Goal: Book appointment/travel/reservation

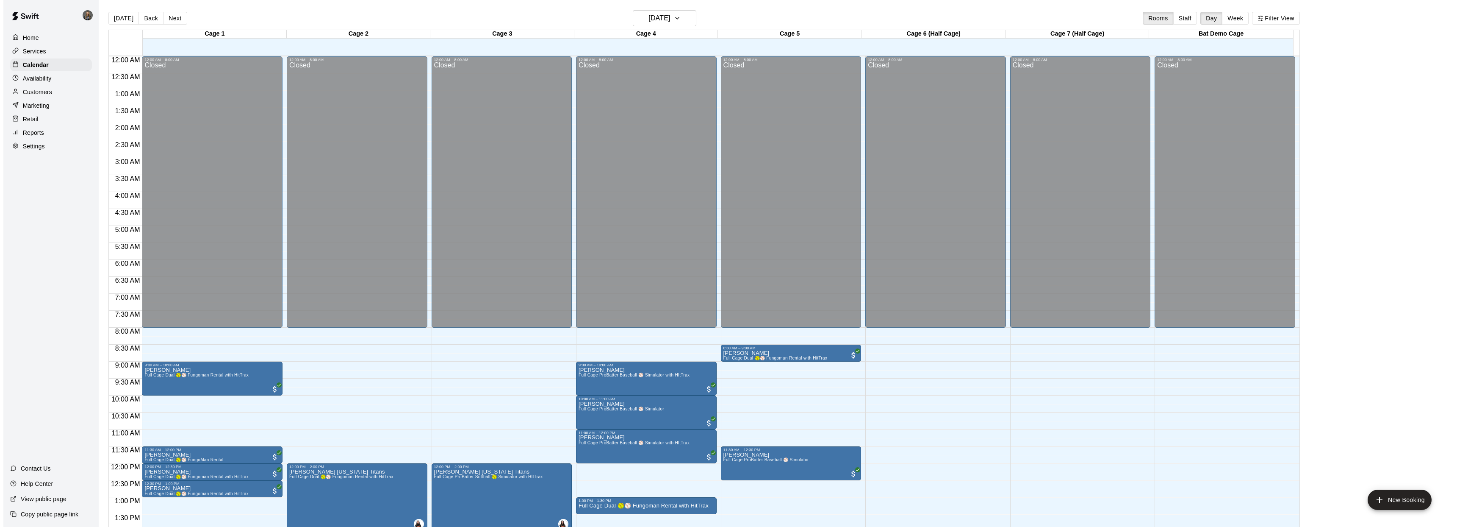
scroll to position [308, 0]
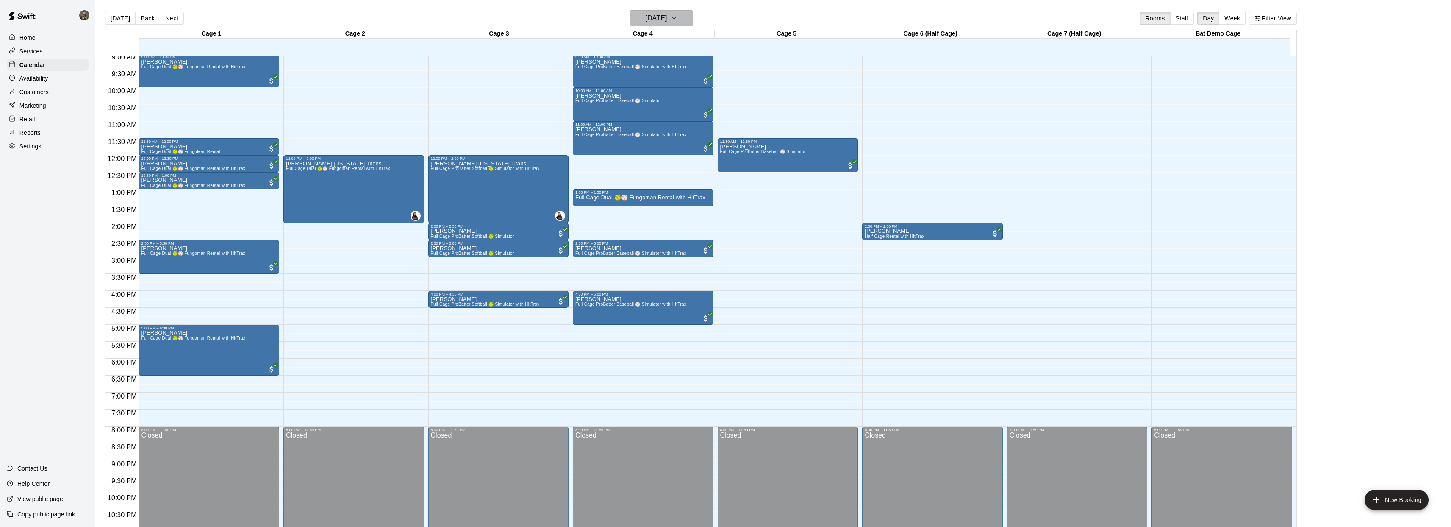
click at [664, 20] on h6 "[DATE]" at bounding box center [656, 18] width 22 height 12
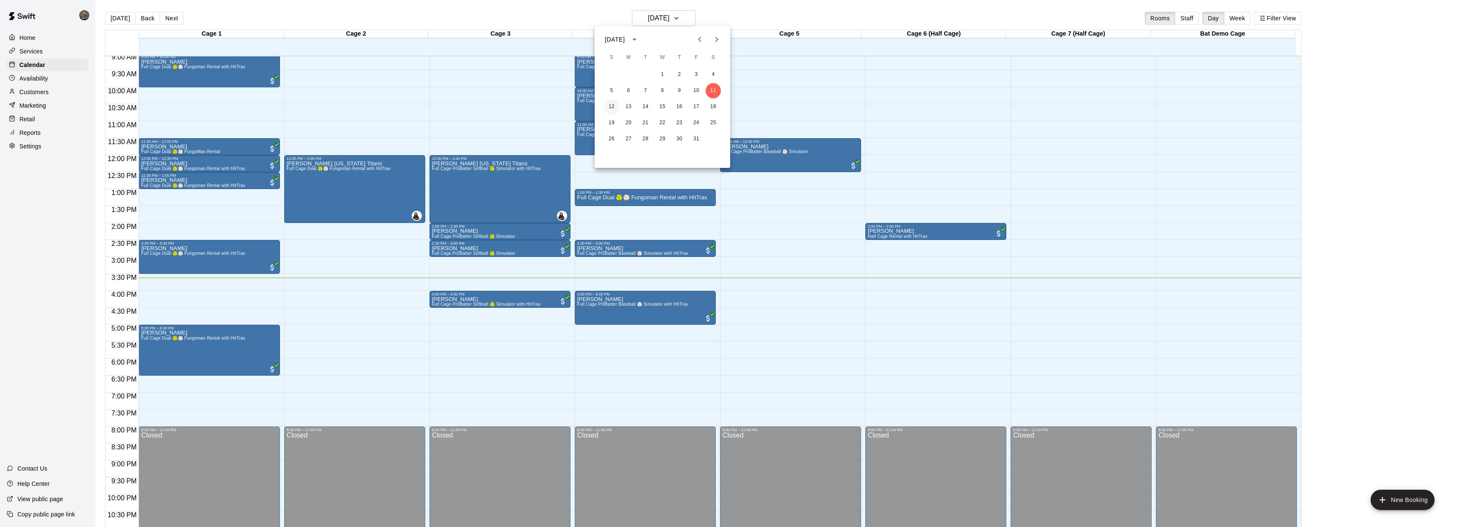
click at [613, 105] on button "12" at bounding box center [611, 106] width 15 height 15
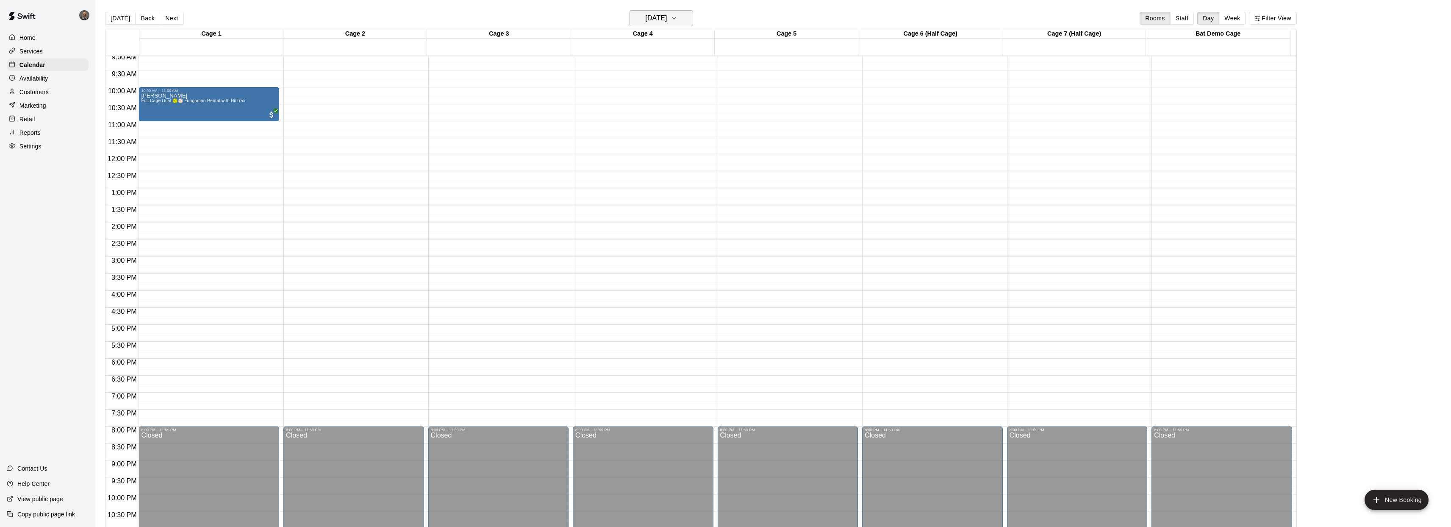
click at [655, 14] on h6 "[DATE]" at bounding box center [656, 18] width 22 height 12
drag, startPoint x: 647, startPoint y: 76, endPoint x: 633, endPoint y: 103, distance: 30.1
click at [634, 103] on div "1 2 3 4 5 6 7 8 9 10 11 12 13 14 15 16 17 18 19 20 21 22 23 24 25 26 27 28 29 3…" at bounding box center [663, 106] width 136 height 81
click at [628, 110] on button "13" at bounding box center [628, 106] width 15 height 15
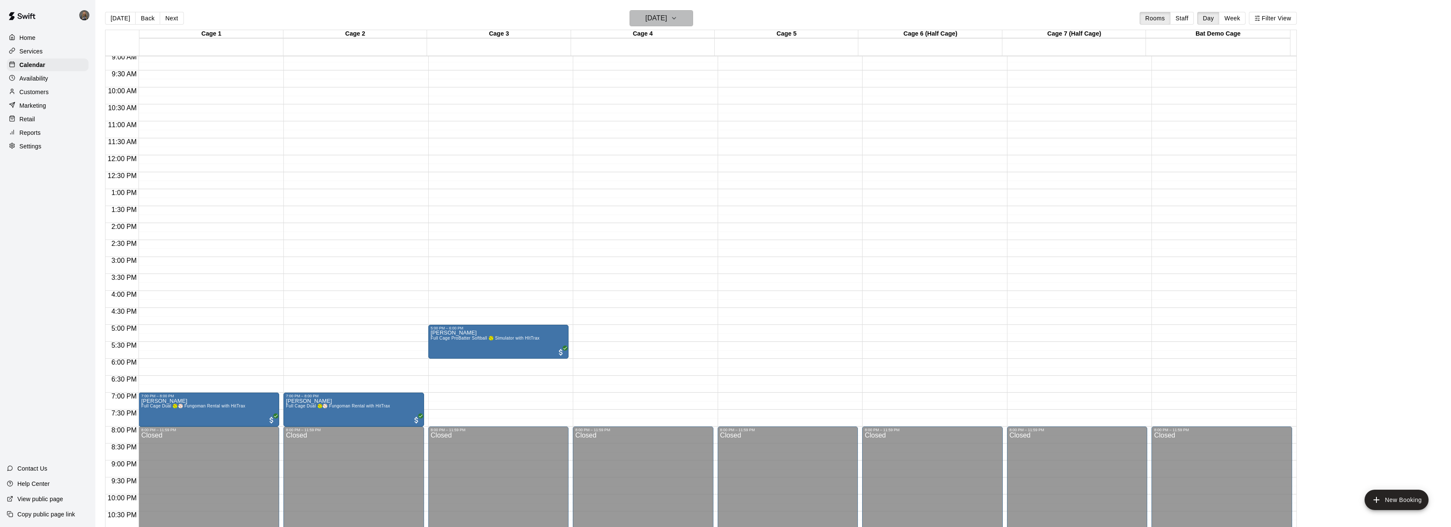
click at [667, 13] on h6 "[DATE]" at bounding box center [656, 18] width 22 height 12
click at [648, 105] on button "14" at bounding box center [645, 106] width 15 height 15
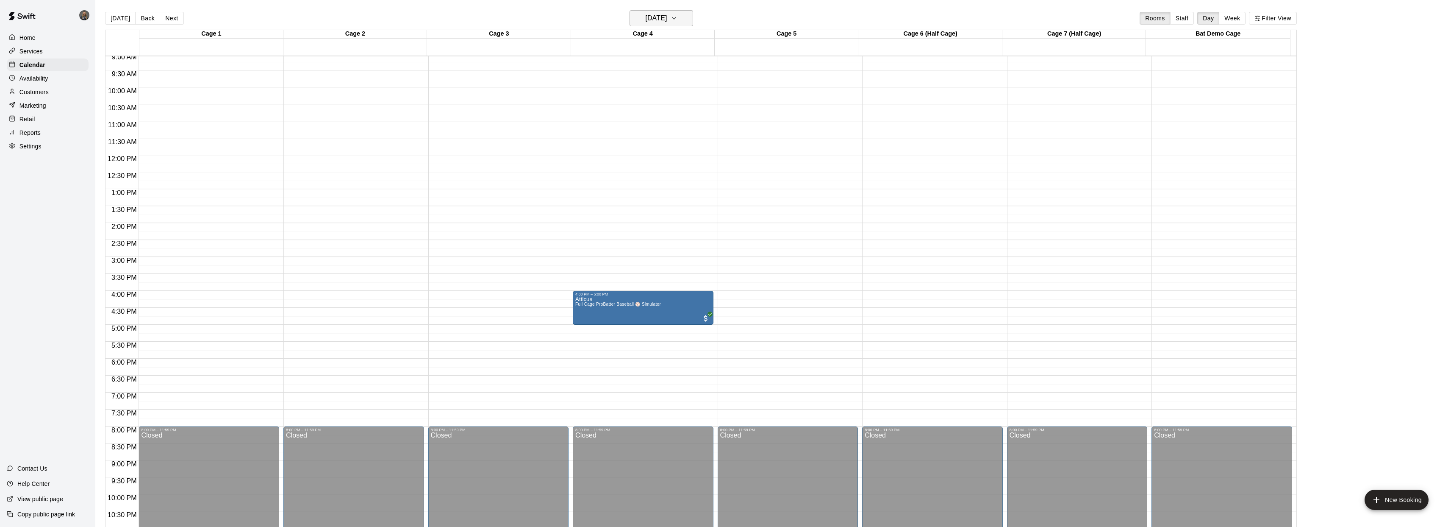
click at [656, 18] on h6 "[DATE]" at bounding box center [656, 18] width 22 height 12
click at [666, 109] on button "15" at bounding box center [662, 106] width 15 height 15
click at [688, 22] on button "[DATE]" at bounding box center [662, 18] width 64 height 16
click at [674, 105] on button "16" at bounding box center [679, 106] width 15 height 15
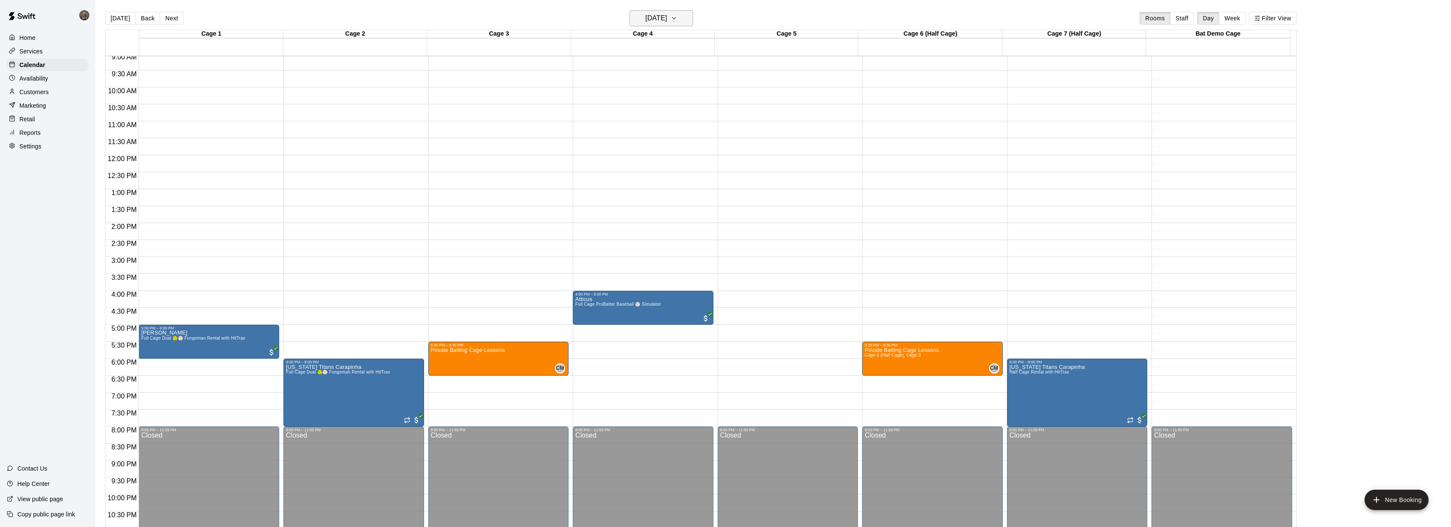
click at [659, 22] on h6 "[DATE]" at bounding box center [656, 18] width 22 height 12
click at [712, 93] on button "11" at bounding box center [713, 90] width 15 height 15
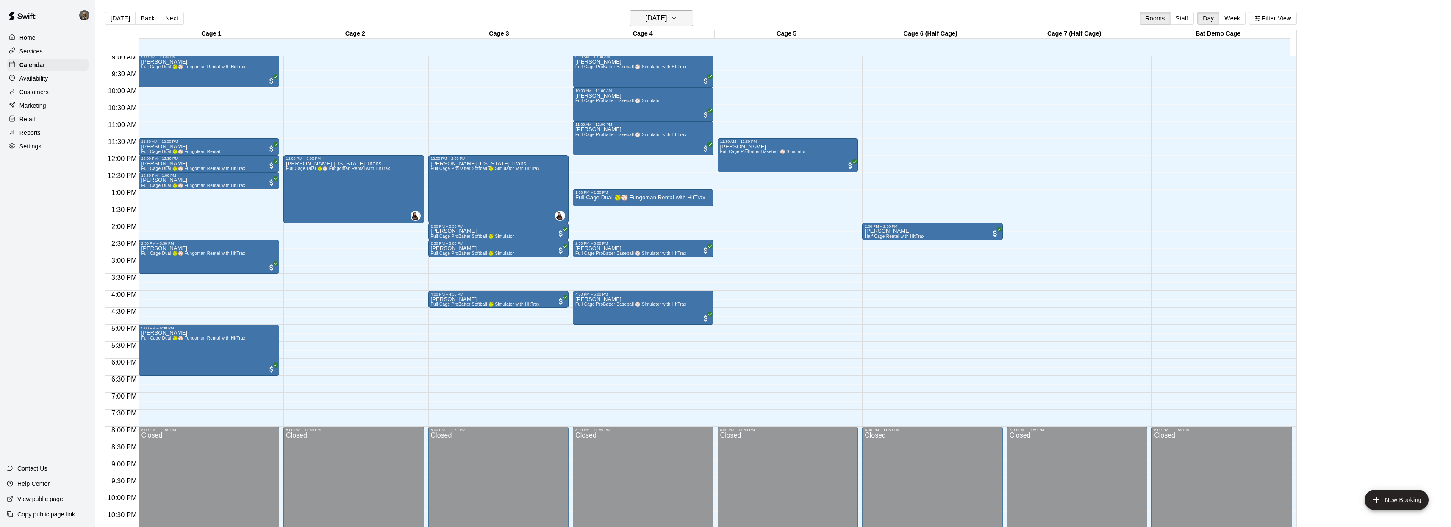
click at [682, 25] on button "[DATE]" at bounding box center [662, 18] width 64 height 16
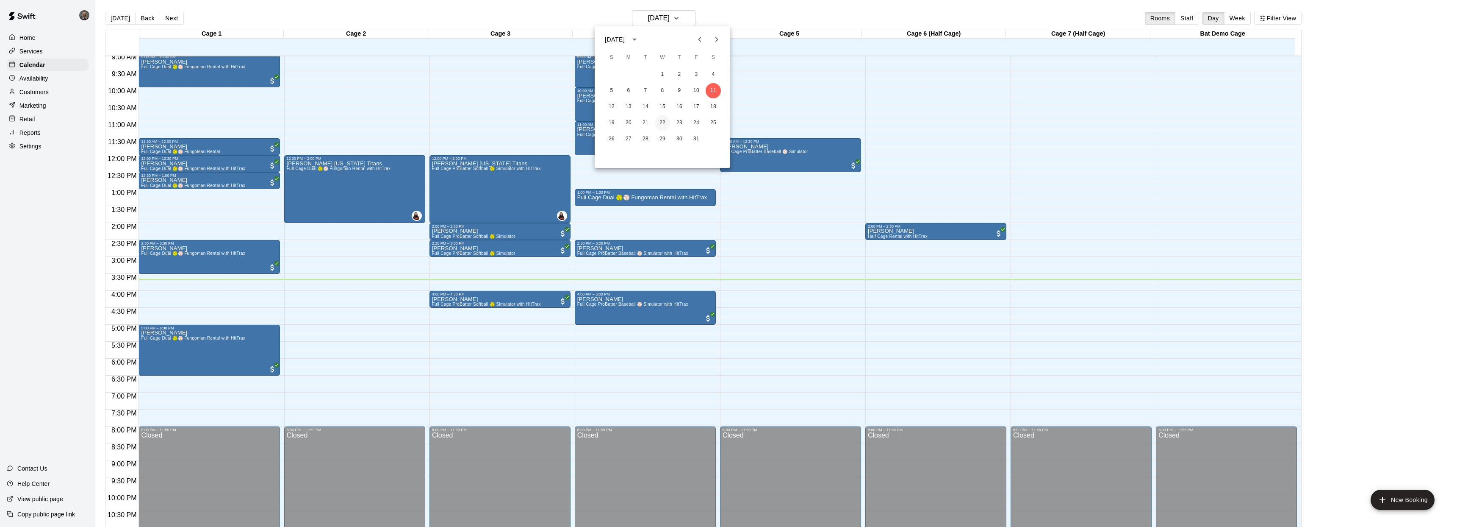
click at [661, 120] on button "22" at bounding box center [662, 122] width 15 height 15
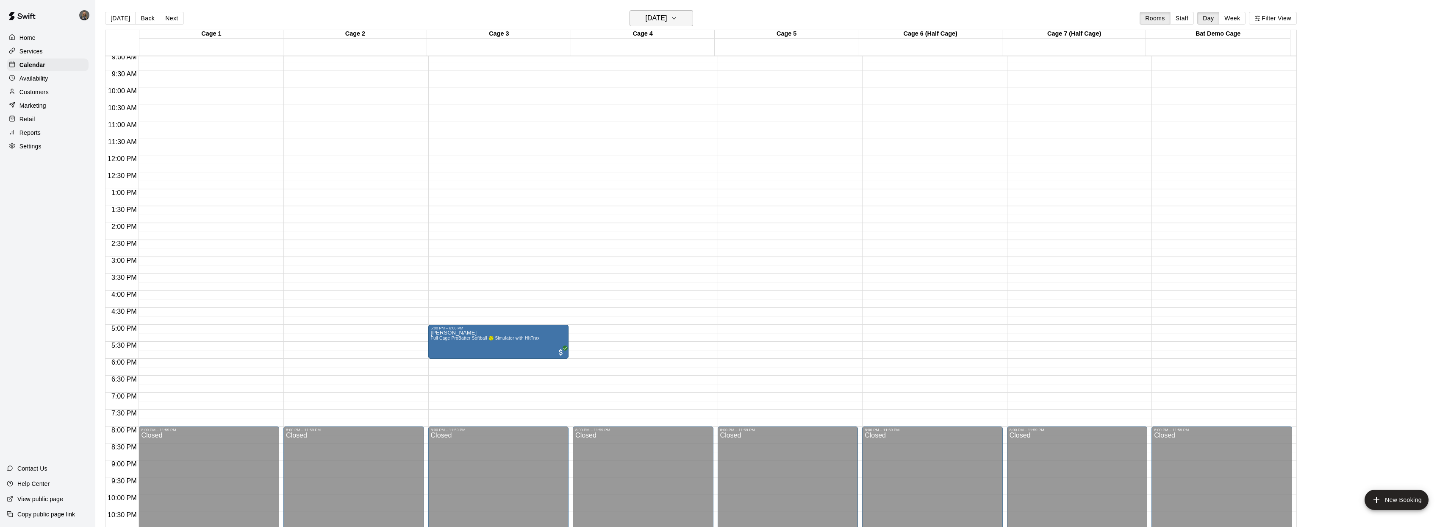
click at [667, 14] on h6 "[DATE]" at bounding box center [656, 18] width 22 height 12
click at [713, 90] on button "11" at bounding box center [713, 90] width 15 height 15
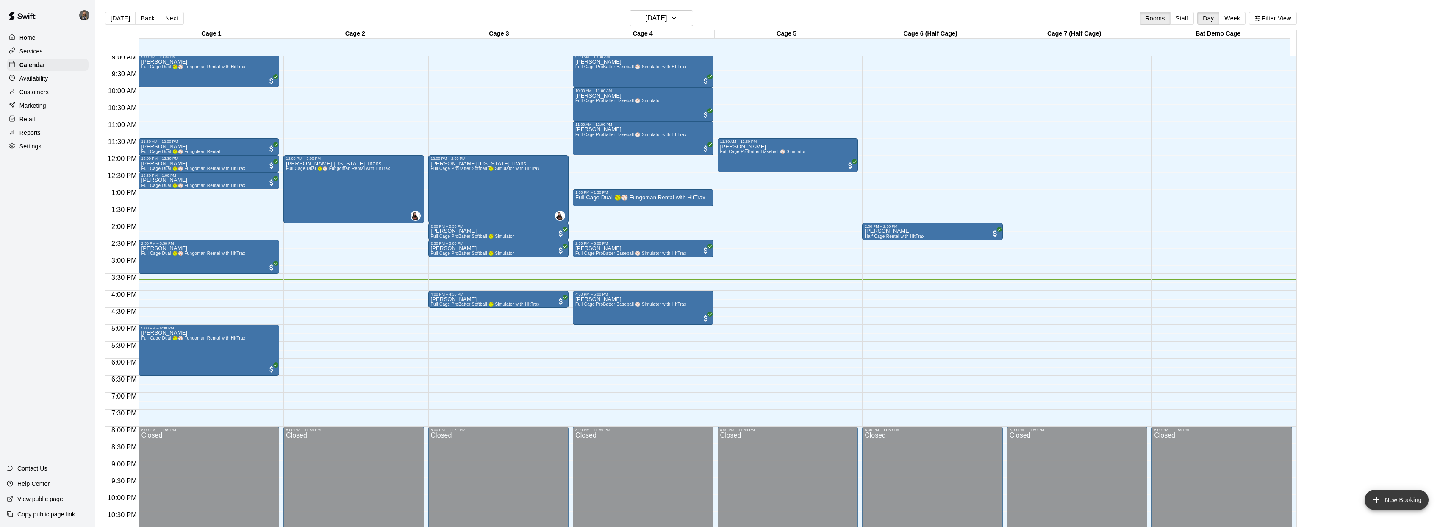
click at [1406, 494] on button "New Booking" at bounding box center [1397, 499] width 64 height 20
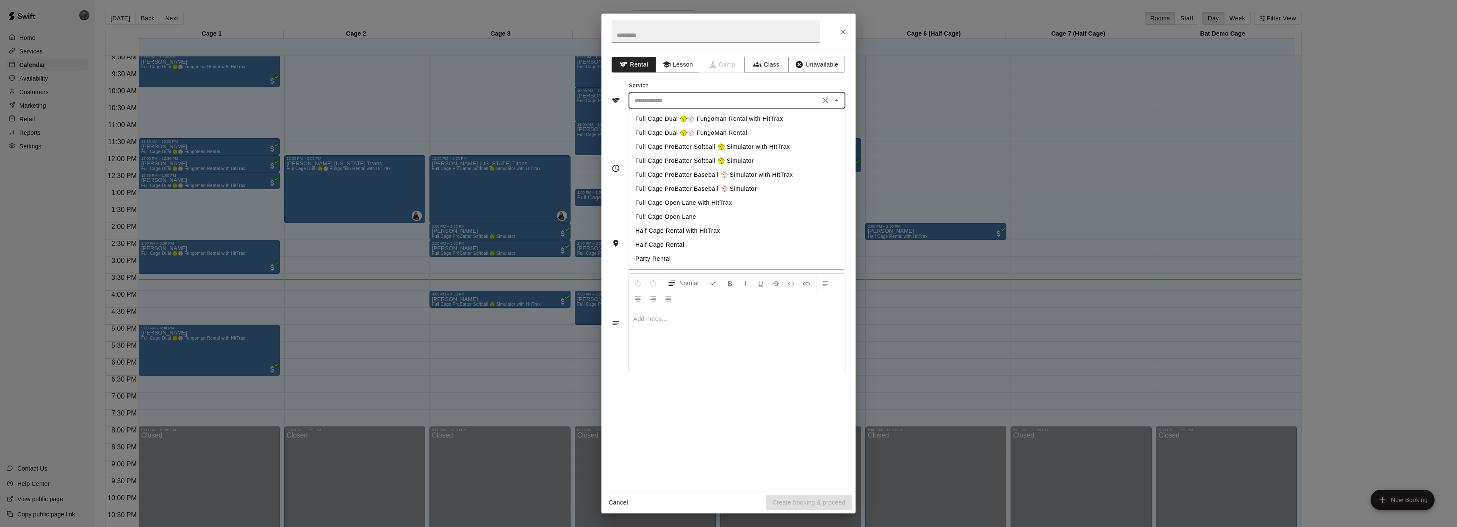
click at [683, 100] on input "text" at bounding box center [724, 100] width 187 height 11
click at [702, 130] on li "Full Cage Dual 🥎⚾ FungoMan Rental" at bounding box center [737, 133] width 217 height 14
type input "**********"
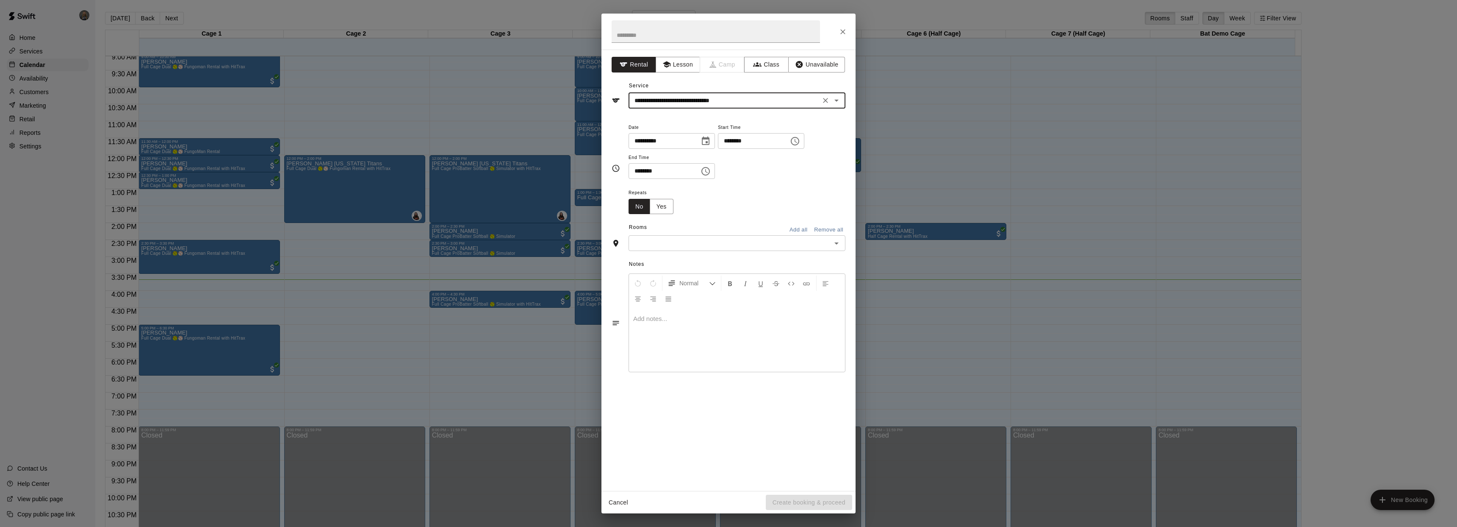
click at [760, 143] on input "********" at bounding box center [750, 141] width 65 height 16
click at [753, 143] on input "********" at bounding box center [750, 141] width 65 height 16
type input "********"
click at [641, 171] on input "********" at bounding box center [661, 171] width 65 height 16
type input "********"
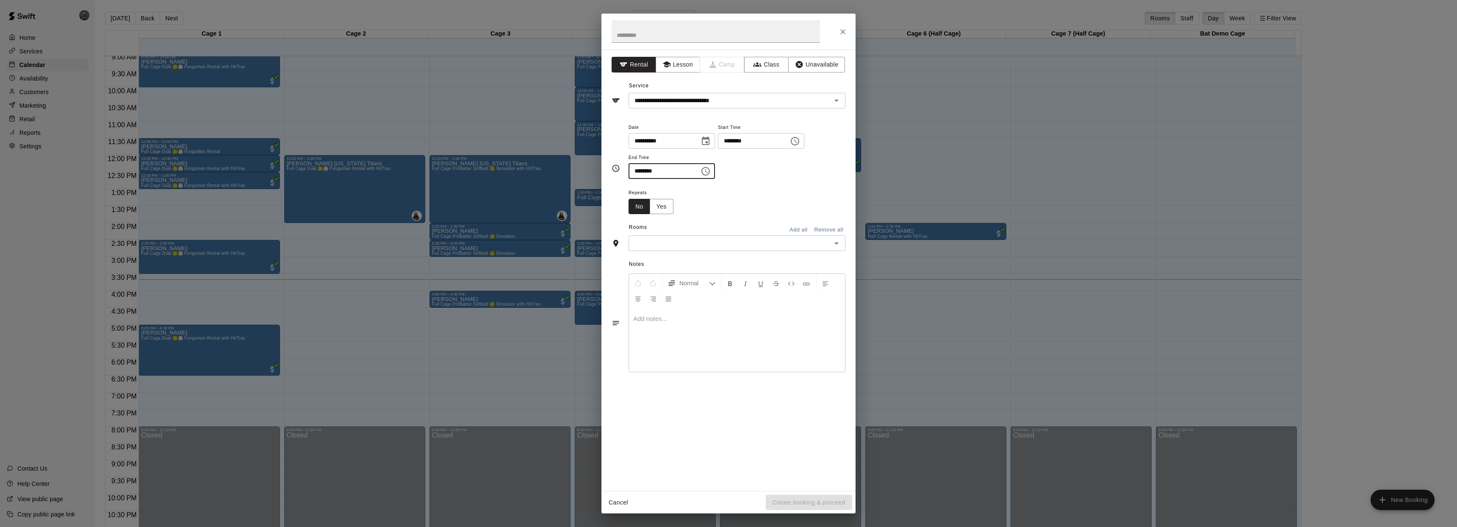
click at [789, 247] on input "text" at bounding box center [730, 243] width 198 height 11
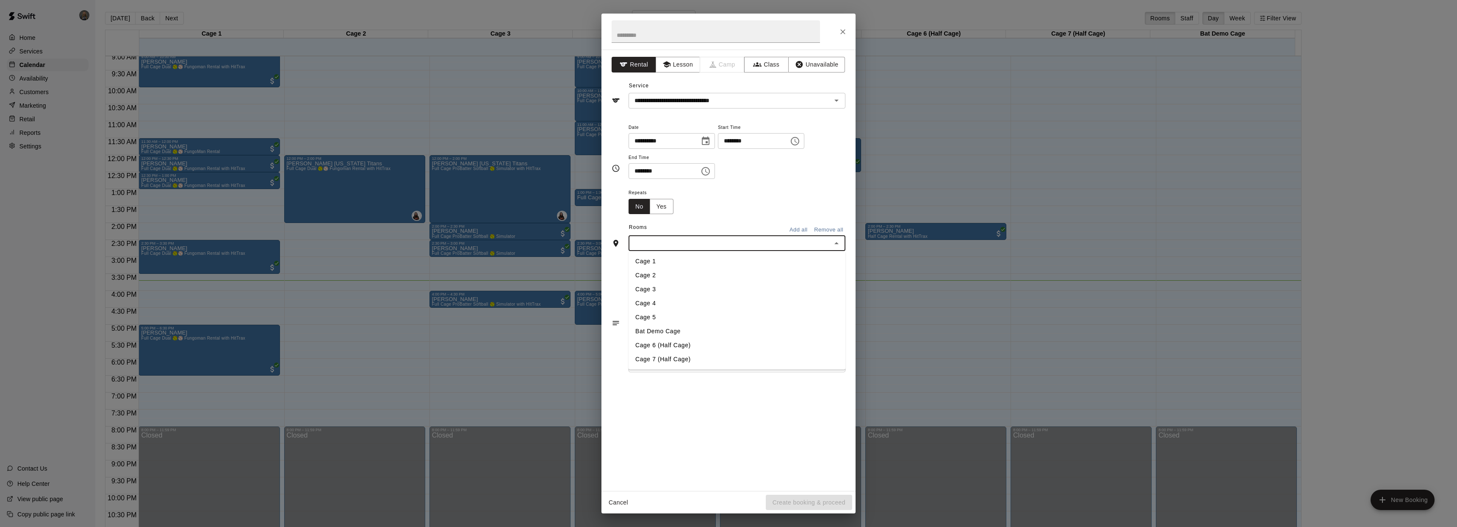
click at [685, 272] on li "Cage 2" at bounding box center [737, 275] width 217 height 14
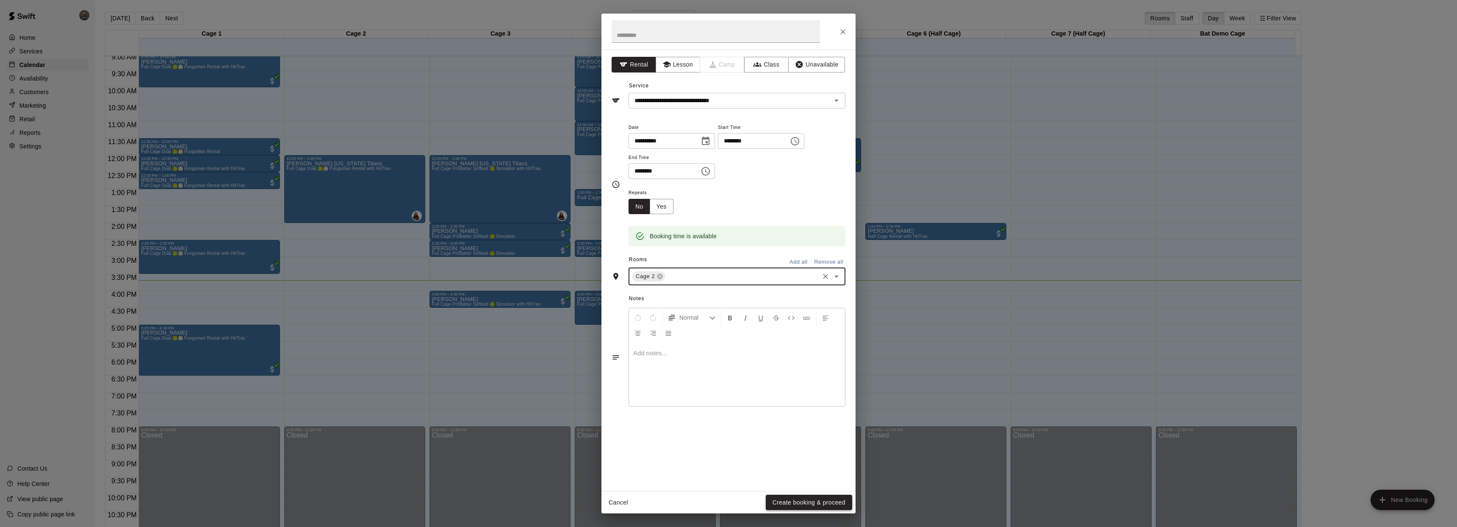
click at [796, 506] on button "Create booking & proceed" at bounding box center [809, 502] width 86 height 16
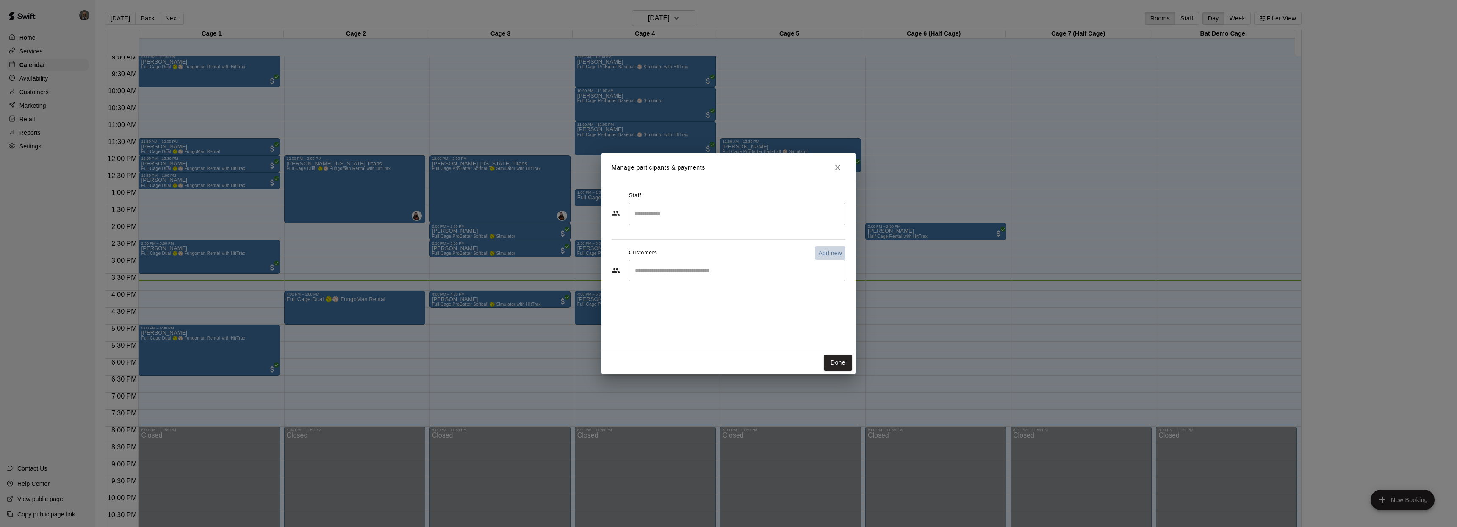
click at [827, 250] on p "Add new" at bounding box center [831, 253] width 24 height 8
select select "**"
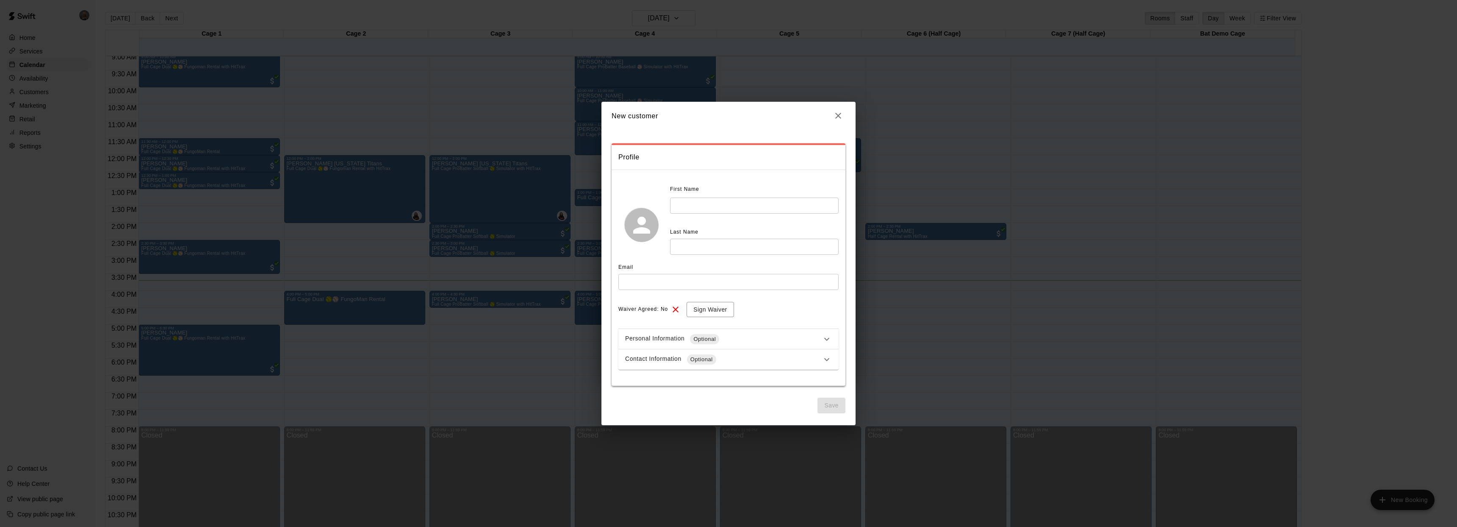
click at [732, 207] on input "text" at bounding box center [754, 205] width 169 height 16
type input "*******"
click at [738, 247] on input "text" at bounding box center [754, 247] width 169 height 16
type input "*****"
click at [712, 306] on button "Sign Waiver" at bounding box center [710, 310] width 47 height 16
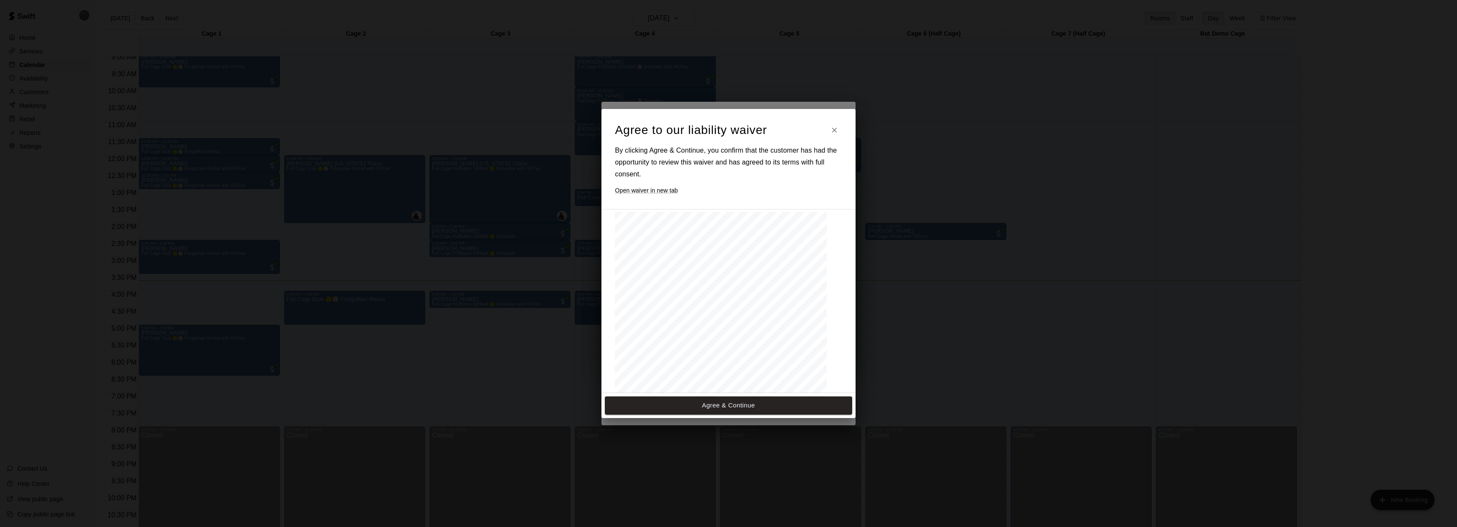
scroll to position [0, 0]
click at [641, 189] on h6 "Open waiver in new tab" at bounding box center [728, 190] width 227 height 9
click at [778, 399] on button "Agree & Continue" at bounding box center [728, 405] width 247 height 18
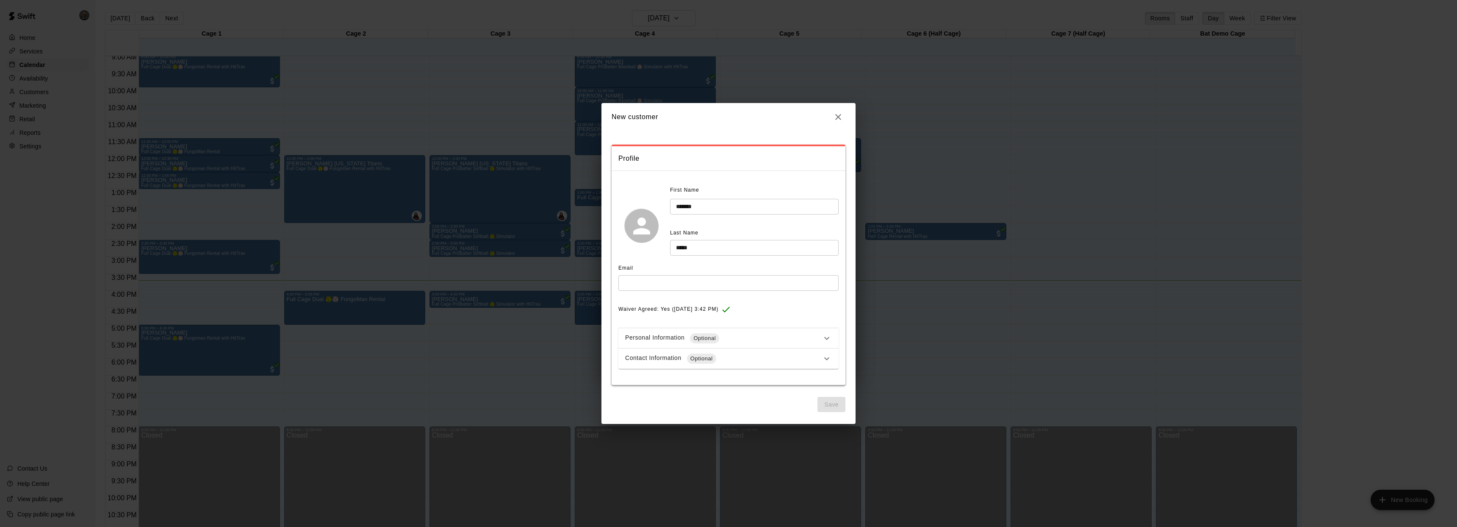
click at [832, 338] on div "Personal Information Optional" at bounding box center [729, 338] width 220 height 20
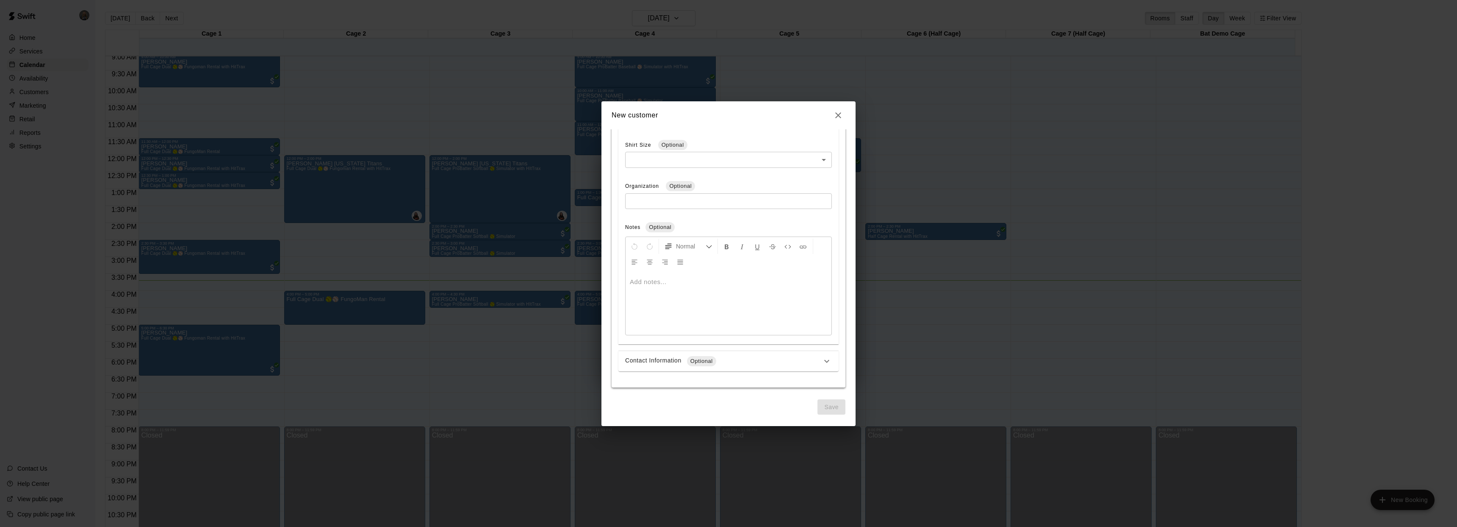
scroll to position [314, 0]
click at [815, 365] on div "Contact Information Optional" at bounding box center [729, 360] width 220 height 20
click at [706, 273] on input "text" at bounding box center [729, 274] width 220 height 16
click at [713, 252] on div "Email" at bounding box center [729, 259] width 220 height 14
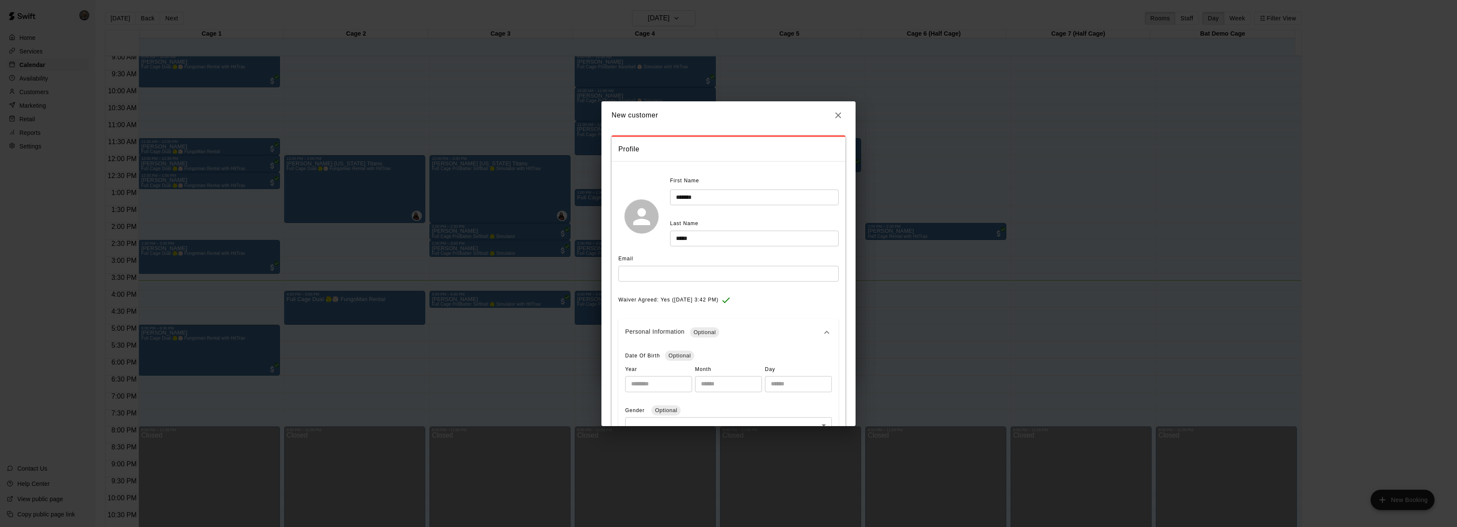
click at [822, 331] on icon at bounding box center [827, 332] width 10 height 10
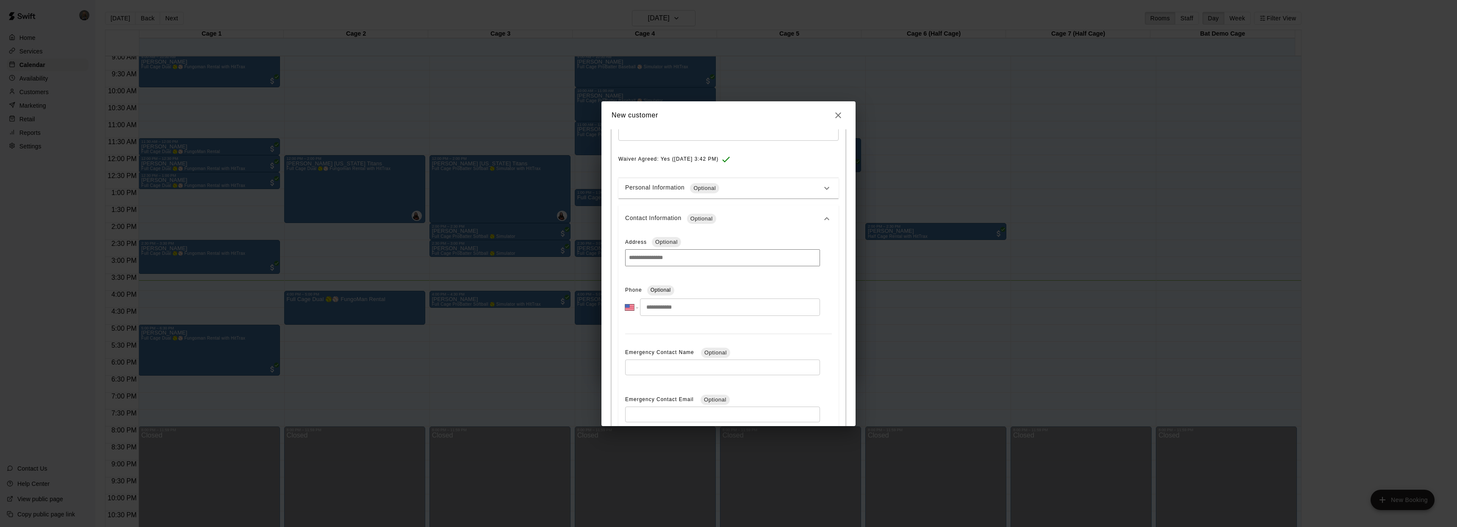
scroll to position [174, 0]
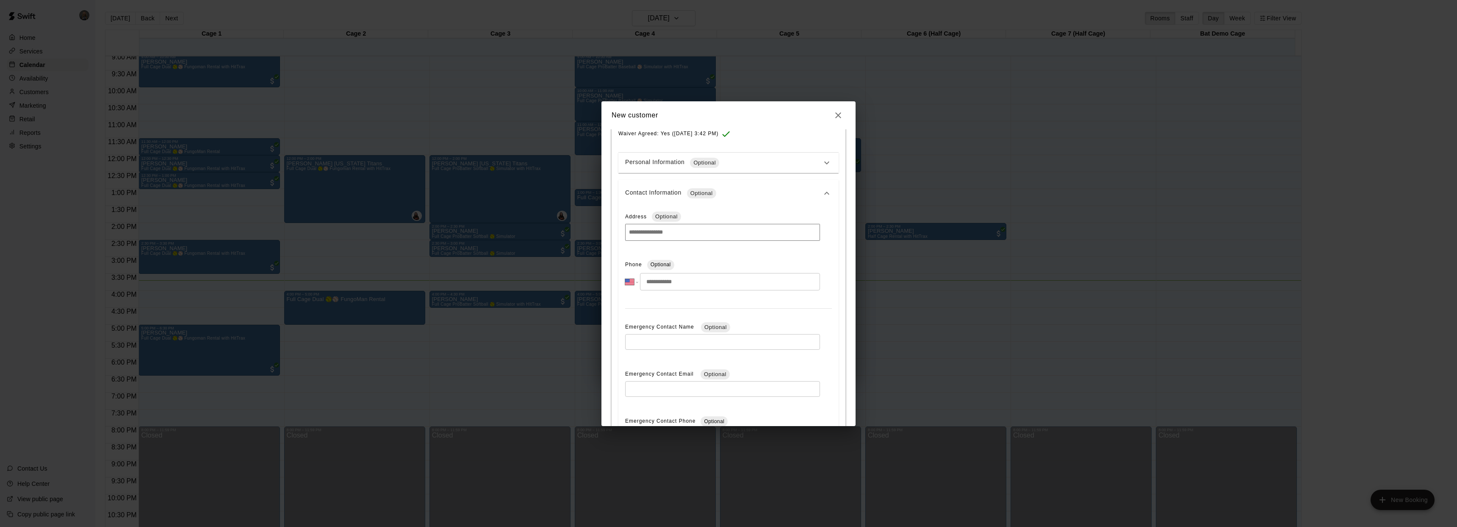
click at [817, 186] on div "Contact Information Optional" at bounding box center [729, 193] width 220 height 27
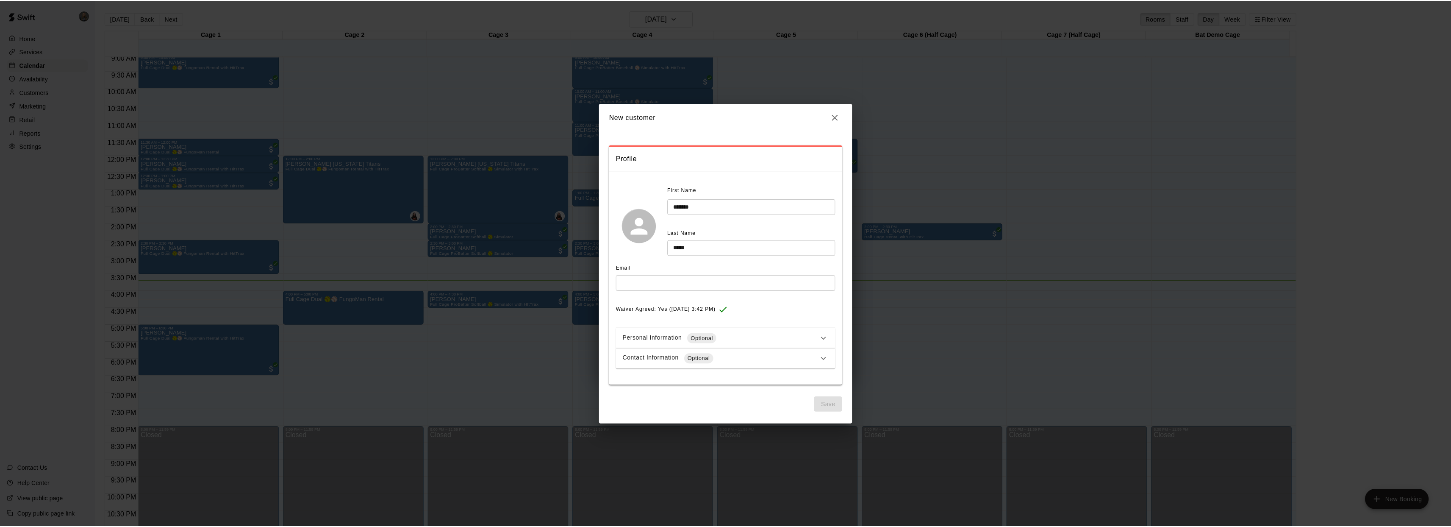
scroll to position [0, 0]
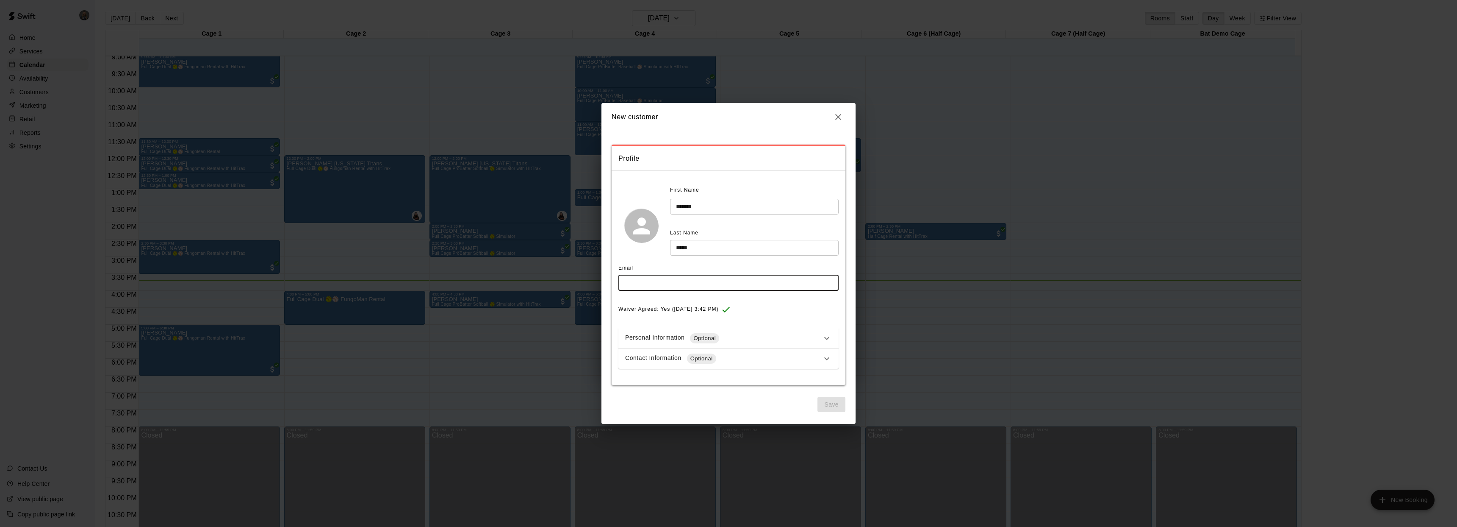
click at [699, 285] on input "text" at bounding box center [729, 283] width 220 height 16
type input "**********"
click at [834, 408] on button "Save" at bounding box center [832, 405] width 28 height 16
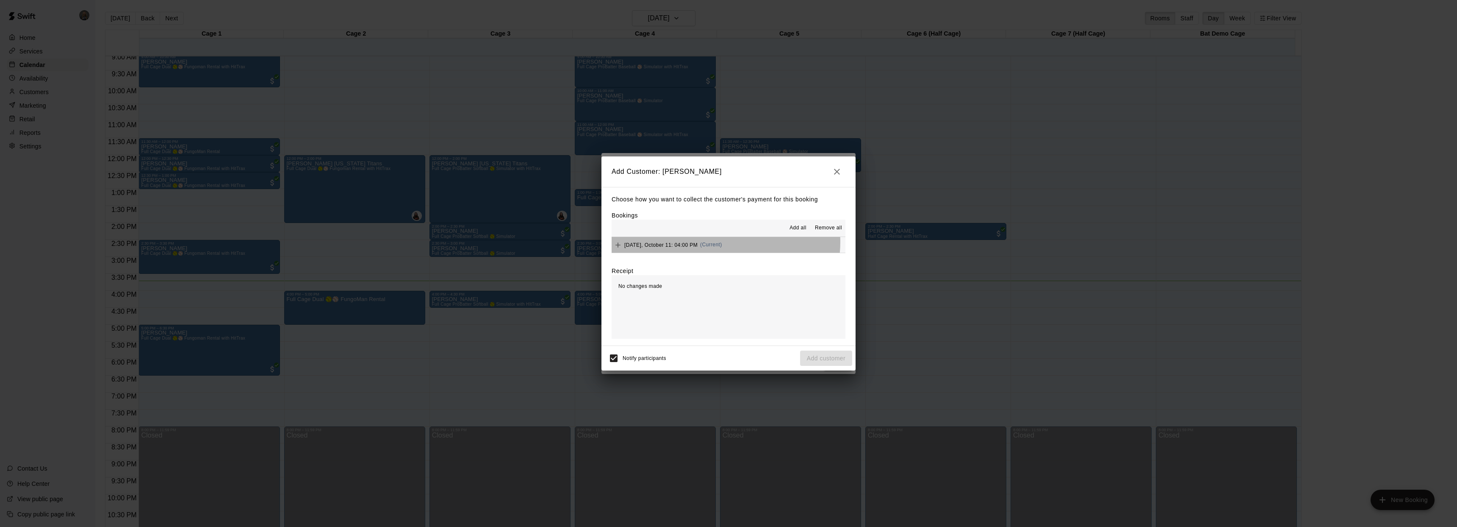
click at [722, 241] on span "(Current)" at bounding box center [711, 244] width 22 height 6
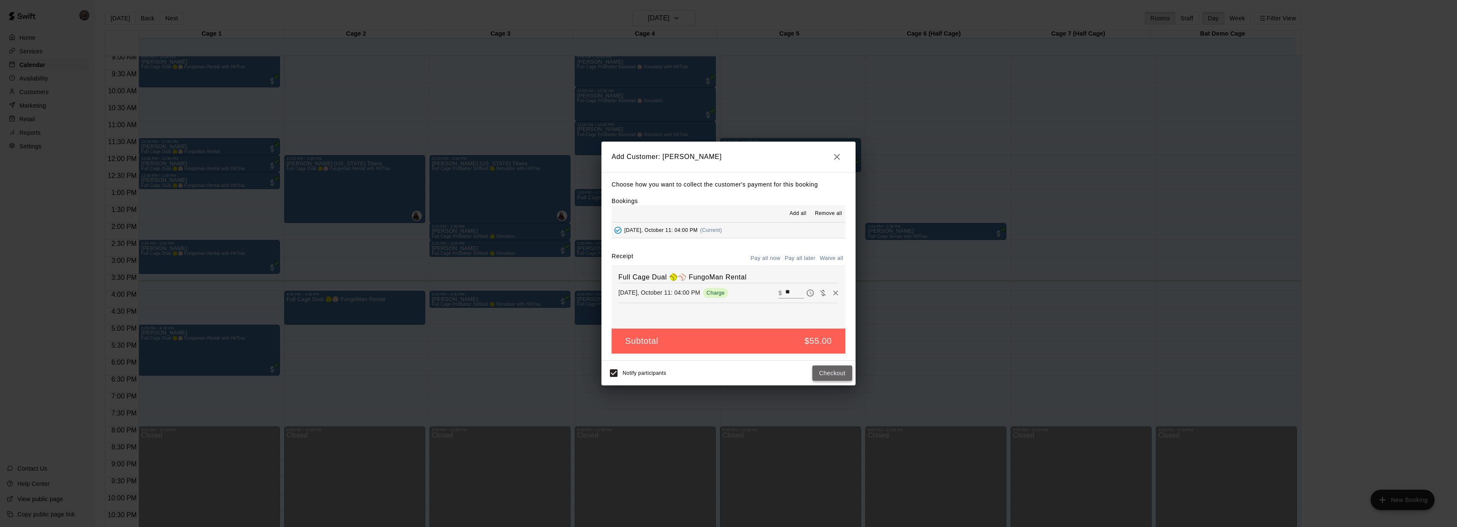
click at [830, 372] on button "Checkout" at bounding box center [833, 373] width 40 height 16
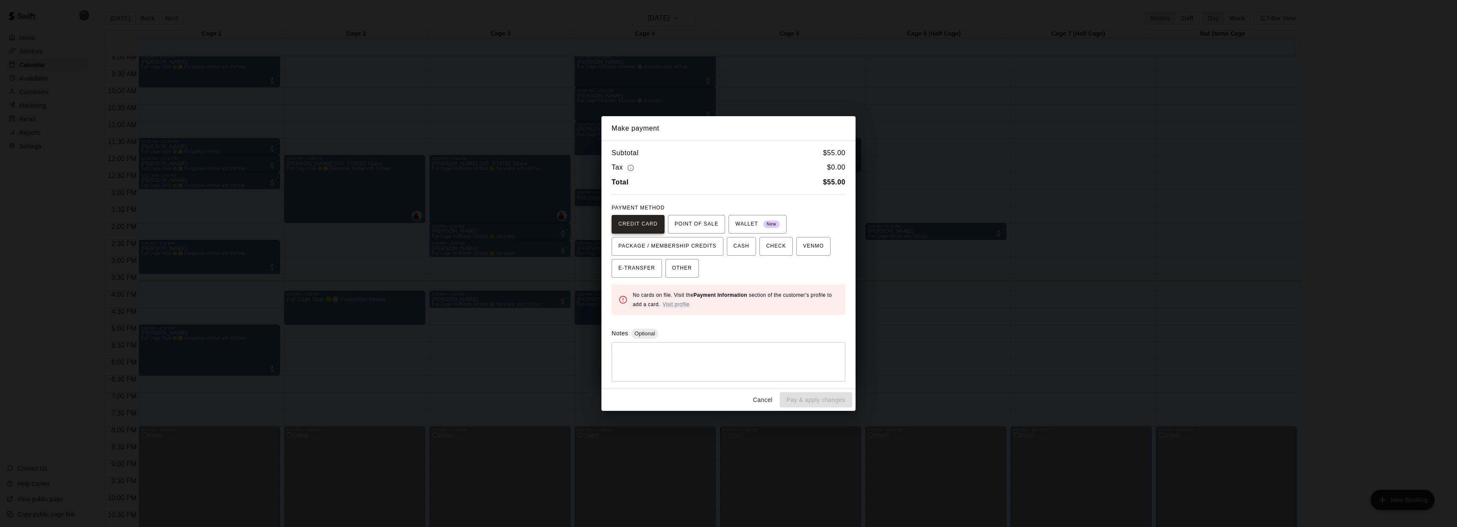
click at [635, 223] on span "CREDIT CARD" at bounding box center [638, 224] width 39 height 14
click at [645, 227] on span "CREDIT CARD" at bounding box center [638, 224] width 39 height 14
click at [646, 227] on span "CREDIT CARD" at bounding box center [638, 224] width 39 height 14
click at [682, 303] on link "Visit profile" at bounding box center [676, 304] width 27 height 6
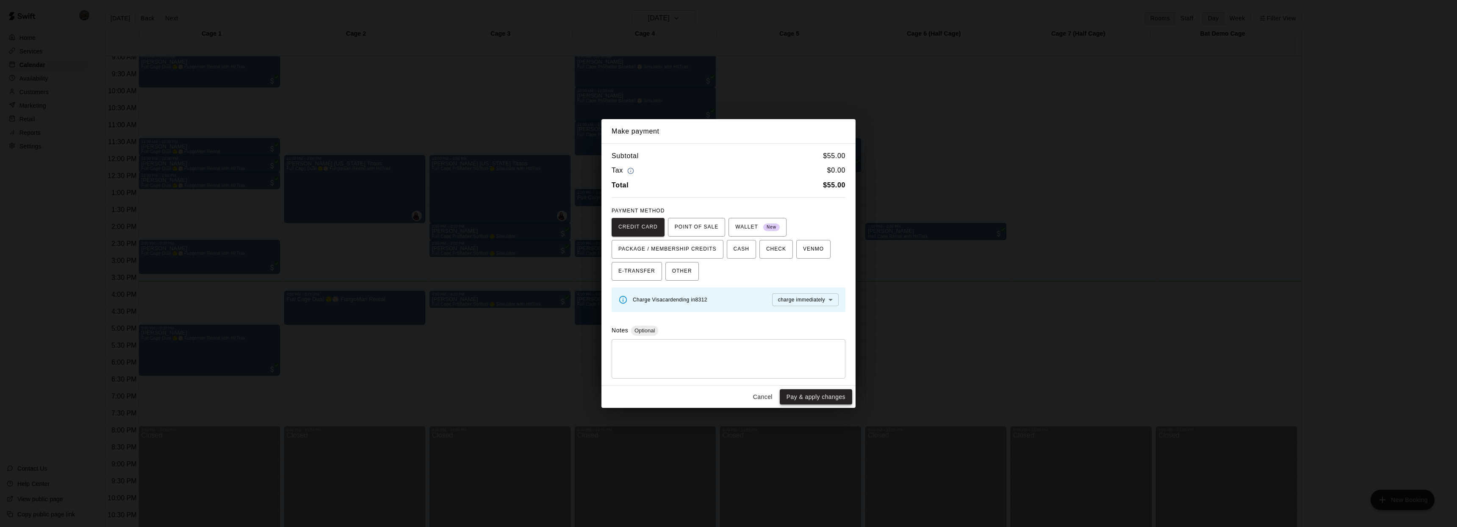
click at [826, 391] on button "Pay & apply changes" at bounding box center [816, 397] width 72 height 16
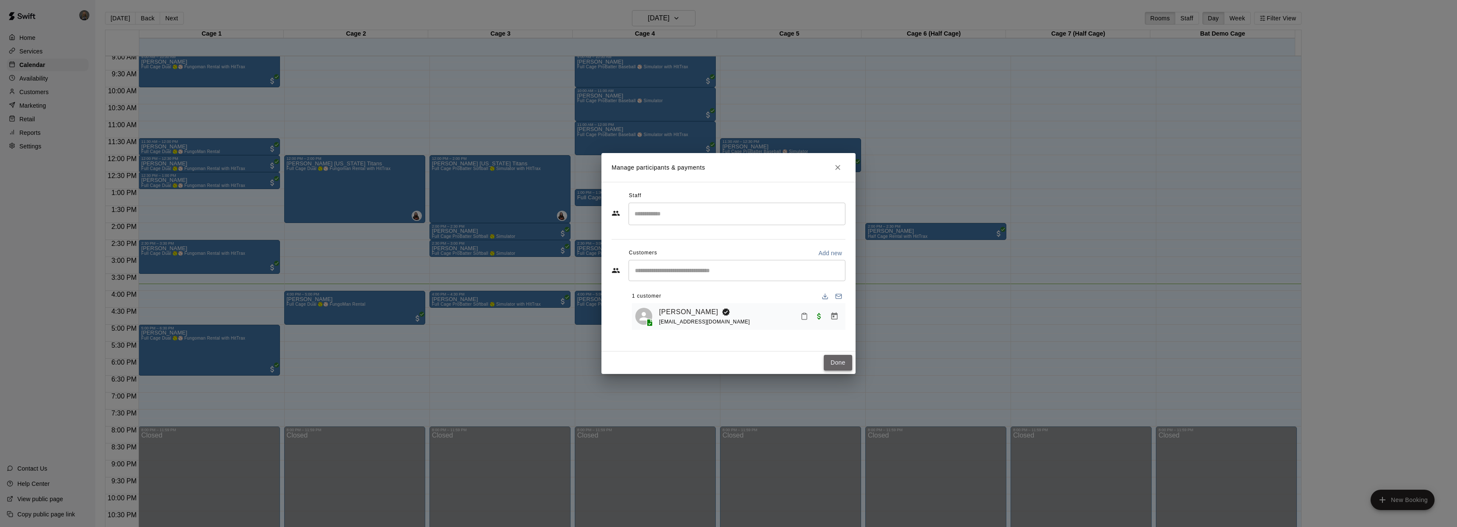
click at [836, 360] on button "Done" at bounding box center [838, 363] width 28 height 16
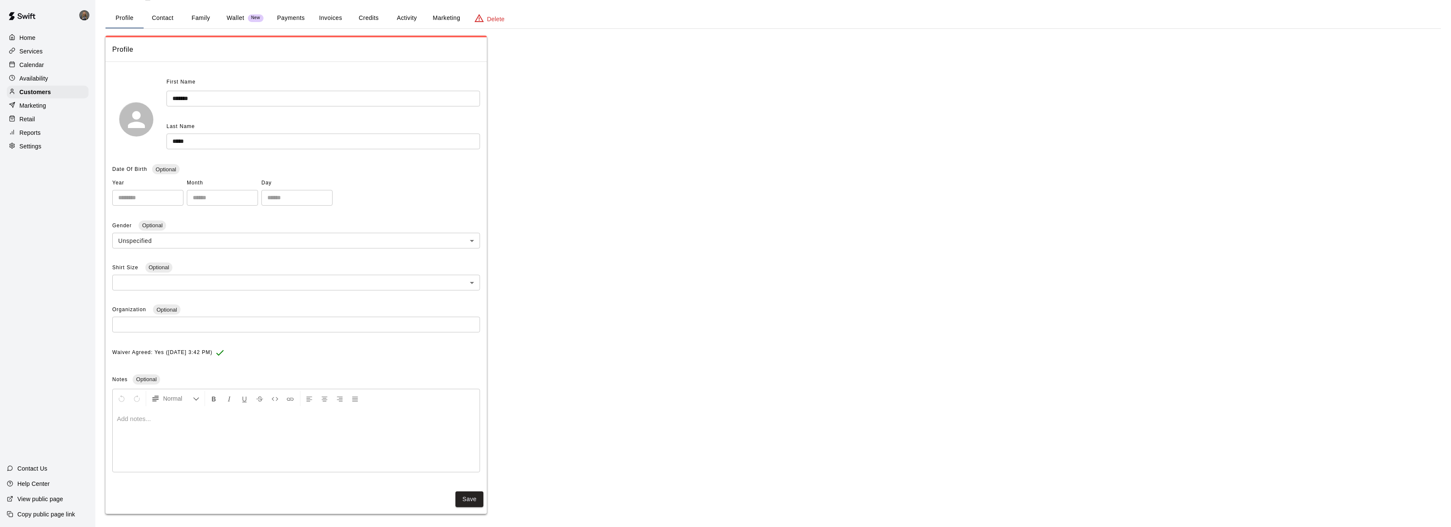
scroll to position [38, 0]
click at [280, 17] on button "Payments" at bounding box center [290, 14] width 41 height 20
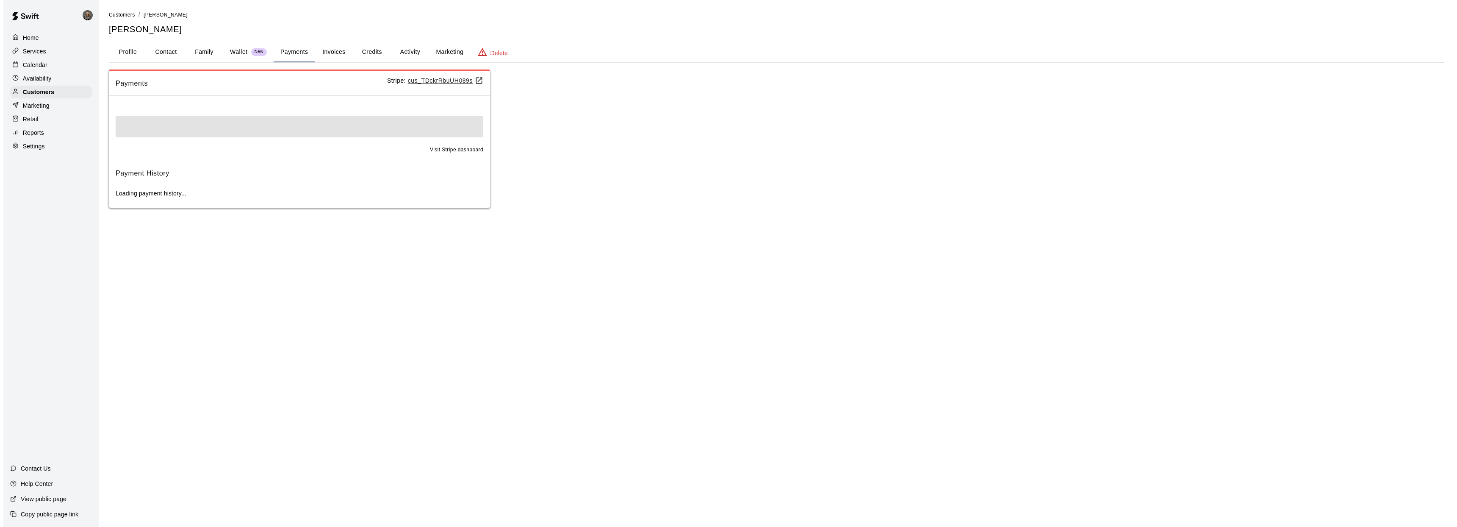
scroll to position [0, 0]
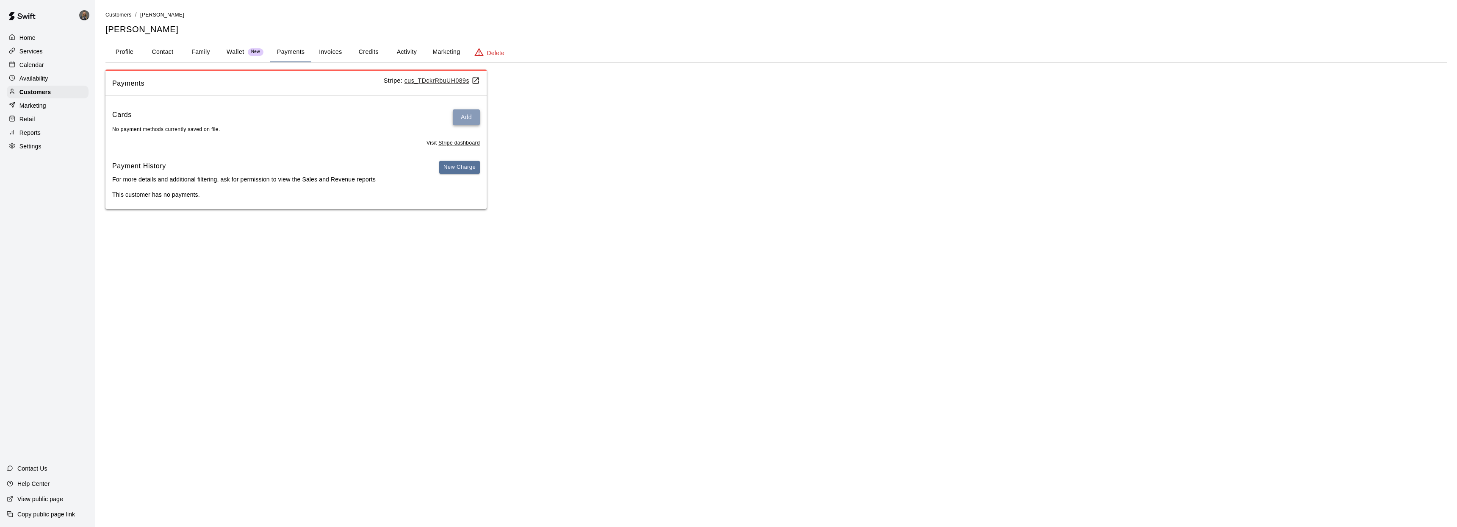
click at [465, 117] on button "Add" at bounding box center [466, 117] width 27 height 16
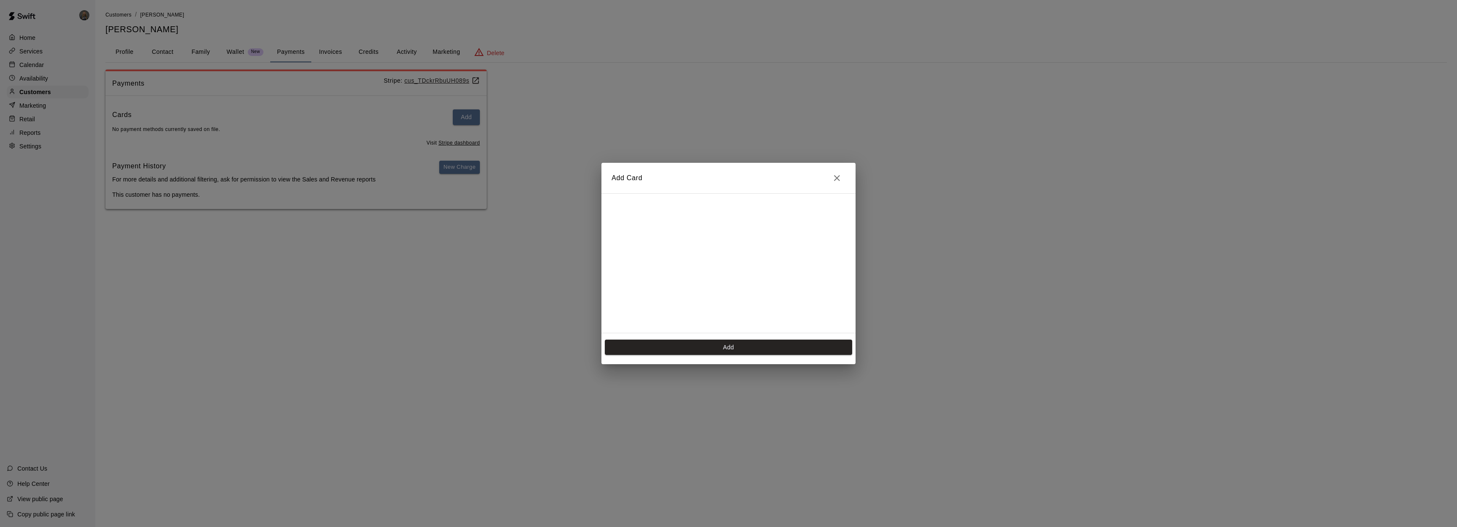
scroll to position [169, 0]
click at [750, 345] on button "Add" at bounding box center [728, 347] width 247 height 16
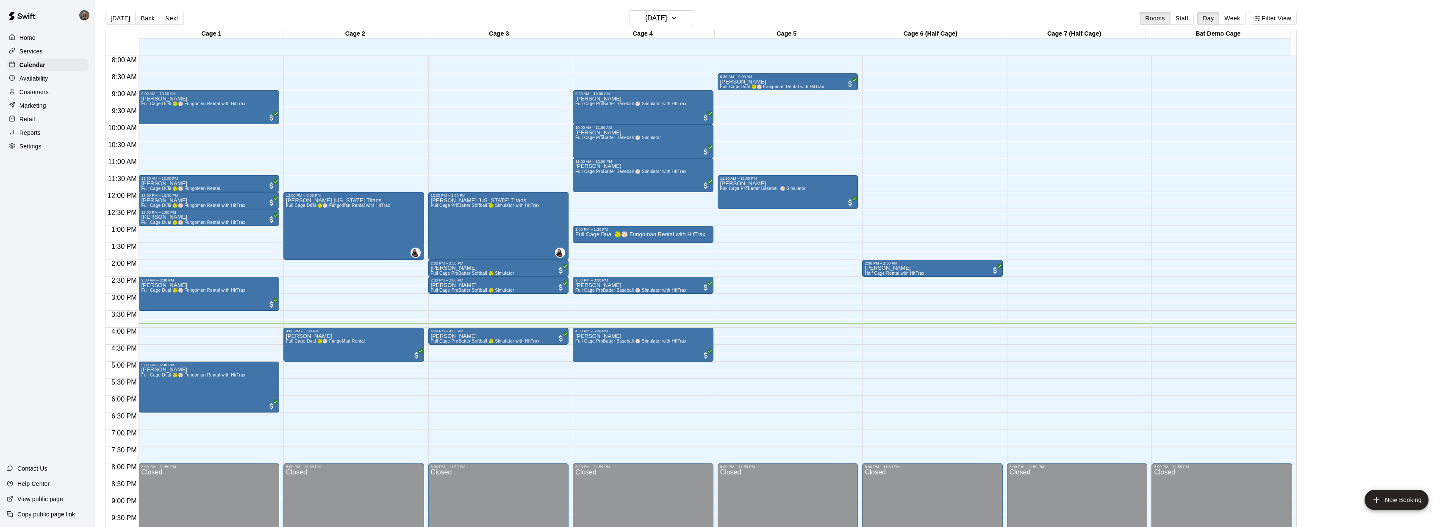
scroll to position [269, 0]
